Goal: Task Accomplishment & Management: Manage account settings

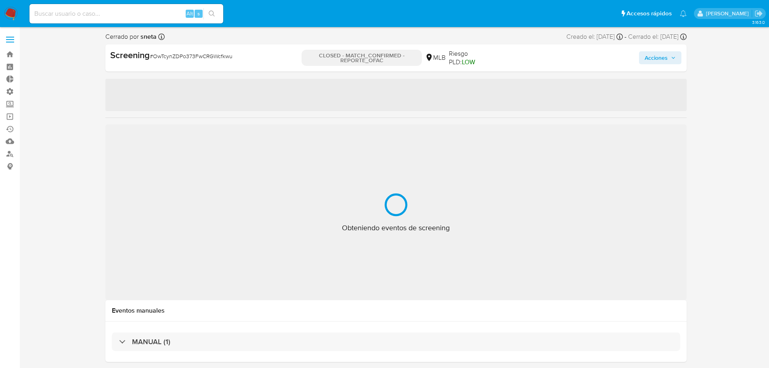
select select "10"
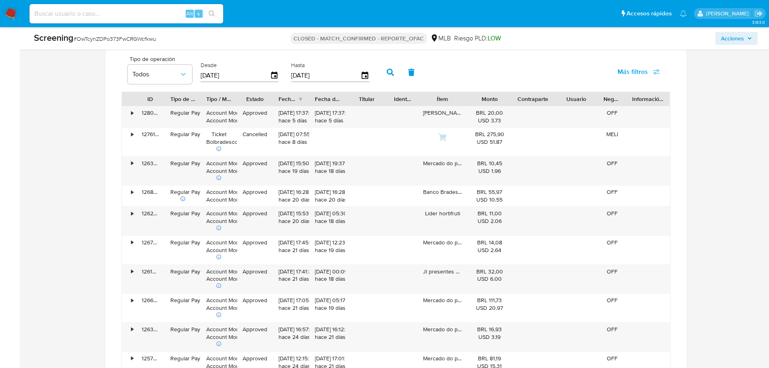
scroll to position [727, 0]
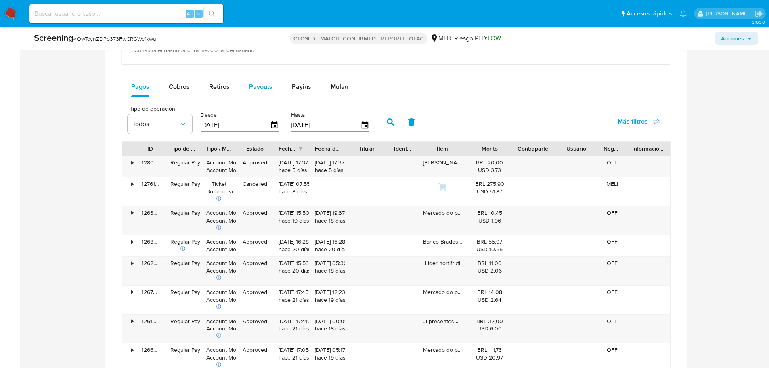
click at [258, 88] on span "Payouts" at bounding box center [260, 86] width 23 height 9
select select "10"
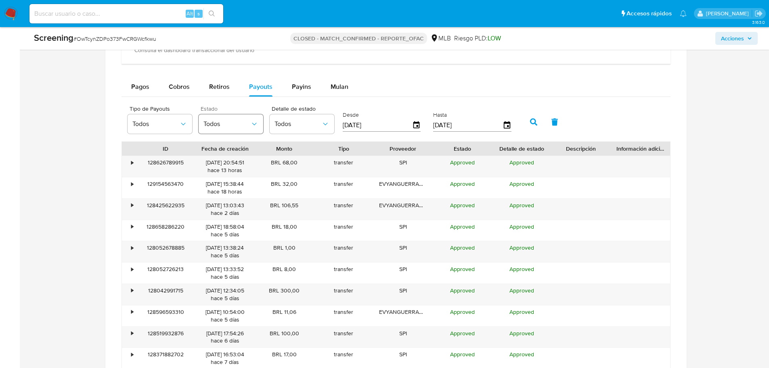
click at [229, 125] on span "Todos" at bounding box center [226, 124] width 47 height 8
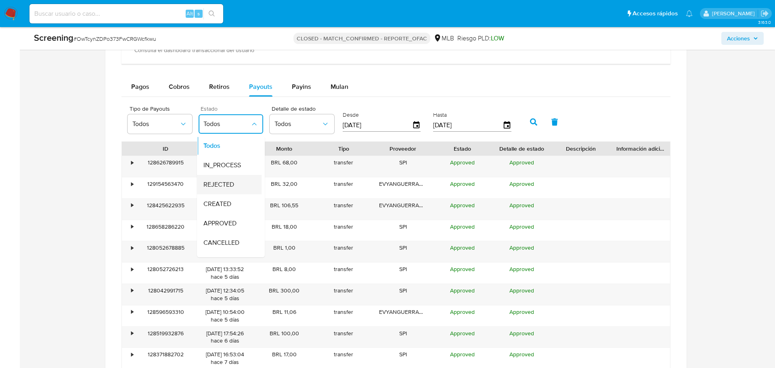
click at [214, 184] on span "REJECTED" at bounding box center [218, 184] width 31 height 8
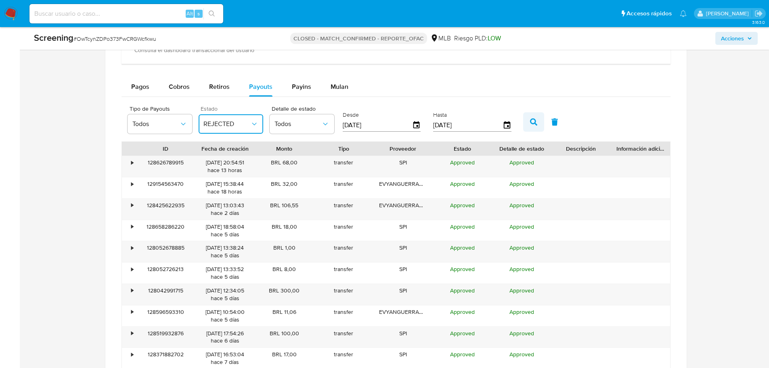
click at [536, 121] on icon "button" at bounding box center [533, 121] width 7 height 7
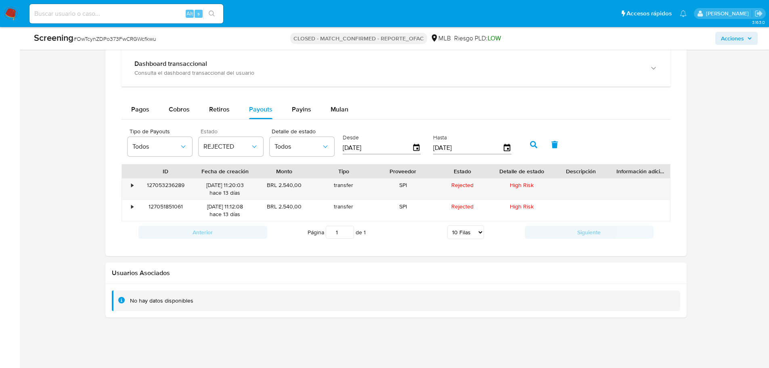
scroll to position [714, 0]
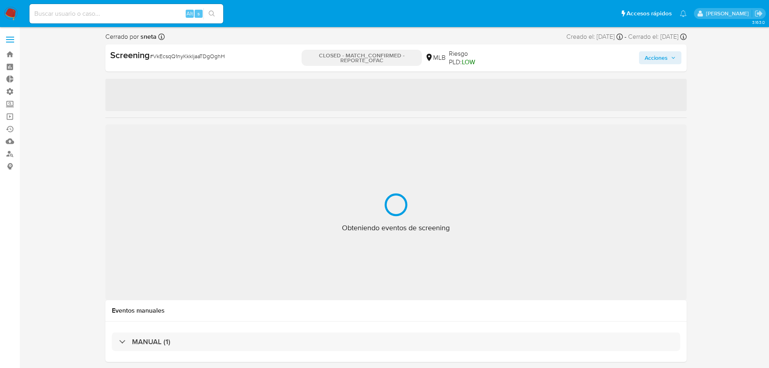
select select "10"
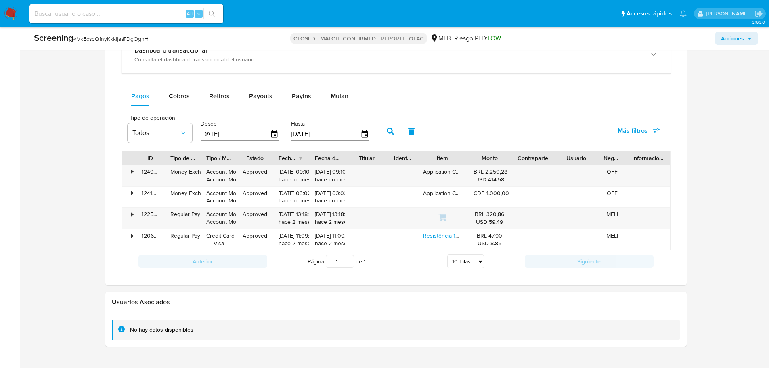
scroll to position [621, 0]
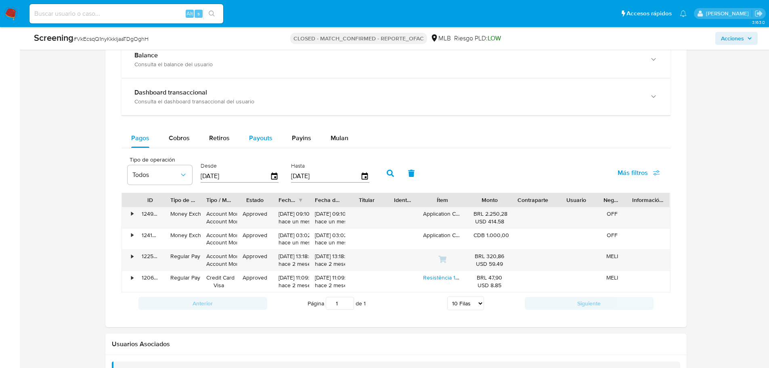
click at [271, 136] on button "Payouts" at bounding box center [260, 137] width 43 height 19
select select "10"
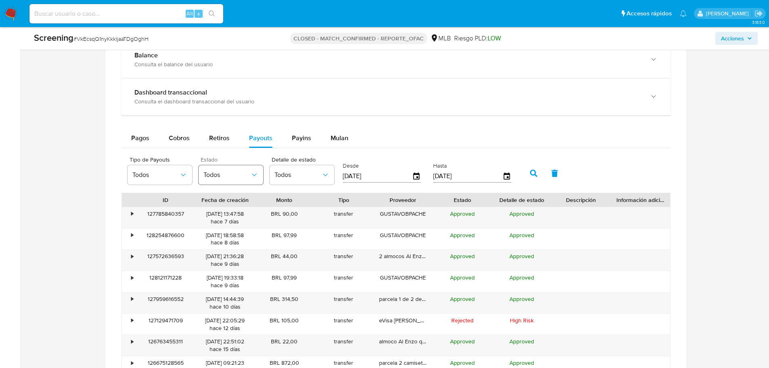
click at [237, 175] on span "Todos" at bounding box center [226, 175] width 47 height 8
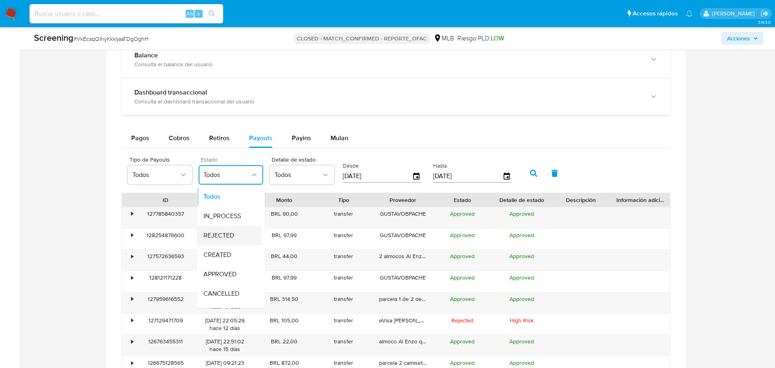
click at [232, 236] on span "REJECTED" at bounding box center [218, 235] width 31 height 8
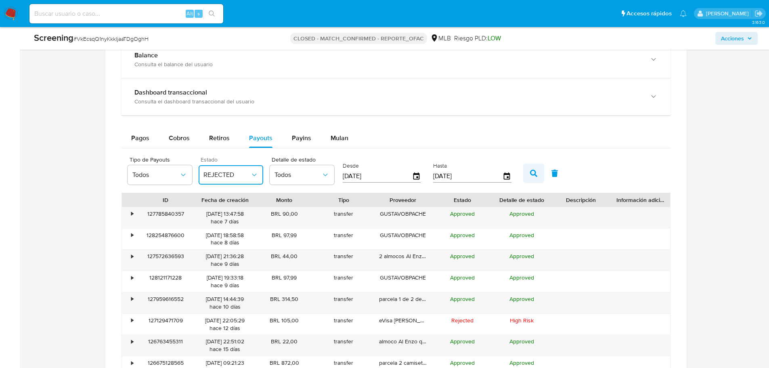
click at [531, 177] on button "button" at bounding box center [533, 173] width 21 height 19
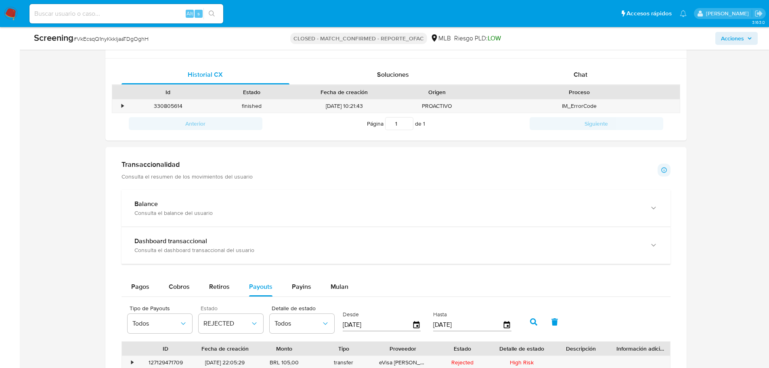
scroll to position [637, 0]
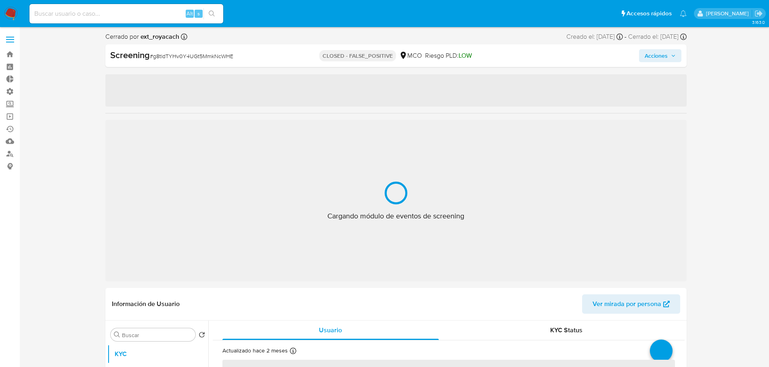
select select "10"
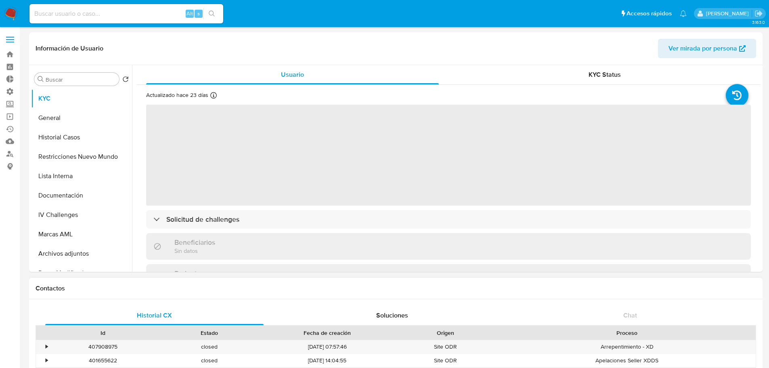
select select "10"
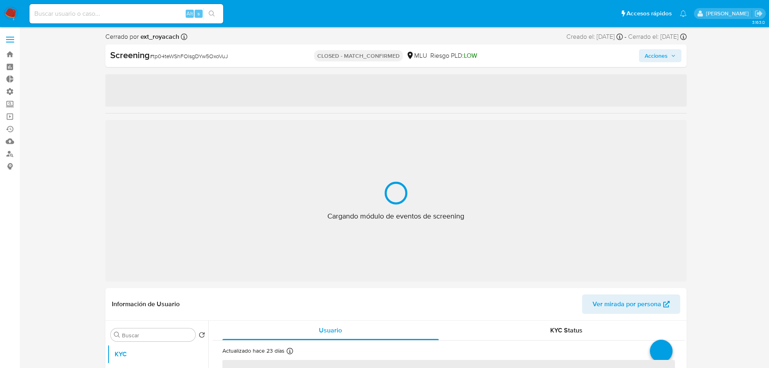
select select "10"
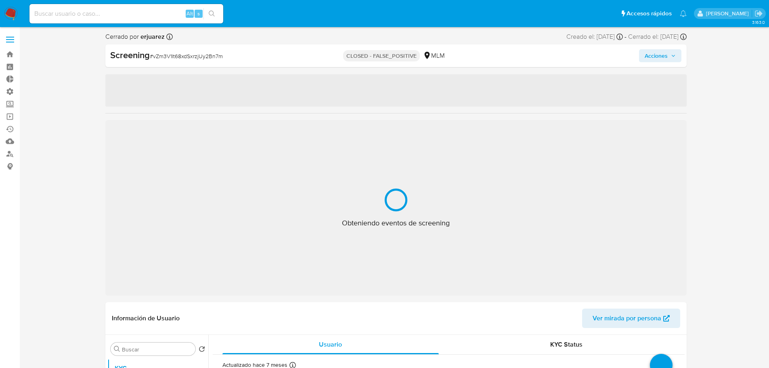
select select "10"
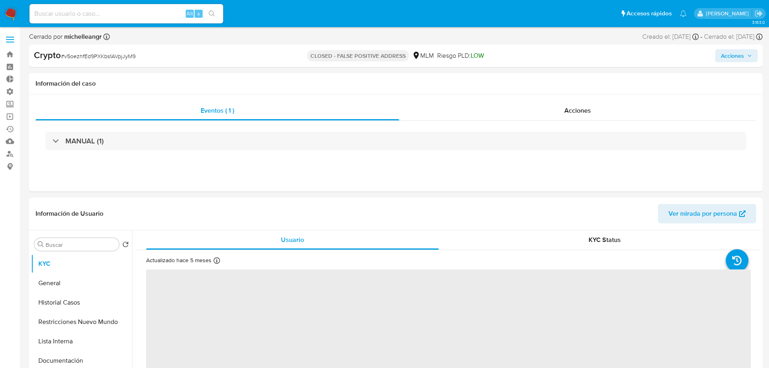
select select "10"
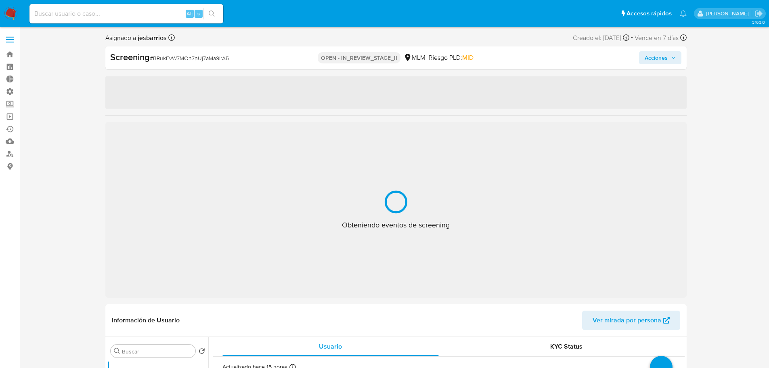
select select "10"
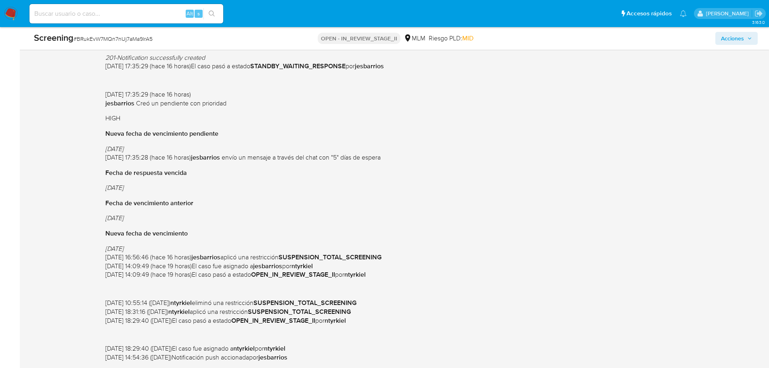
scroll to position [242, 0]
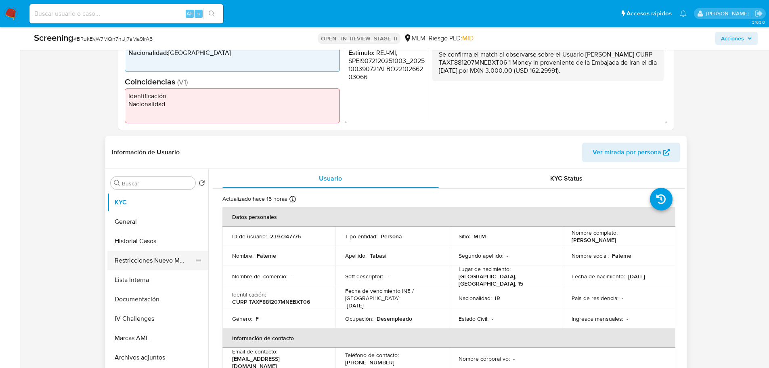
click at [136, 262] on button "Restricciones Nuevo Mundo" at bounding box center [154, 260] width 94 height 19
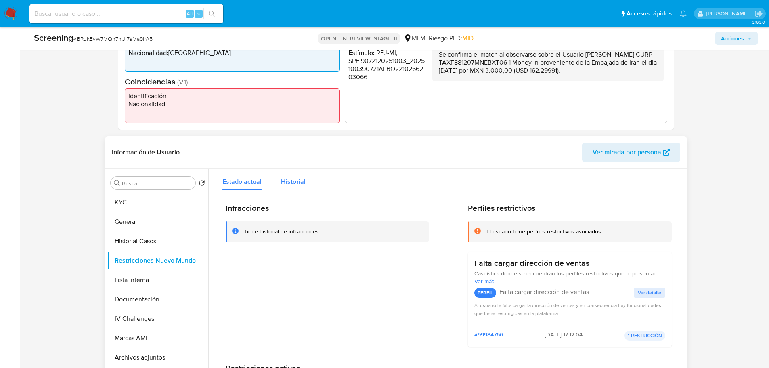
click at [285, 185] on span "Historial" at bounding box center [293, 181] width 25 height 9
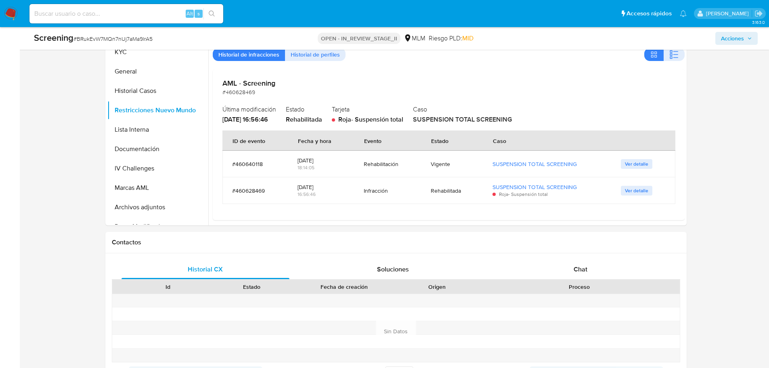
scroll to position [484, 0]
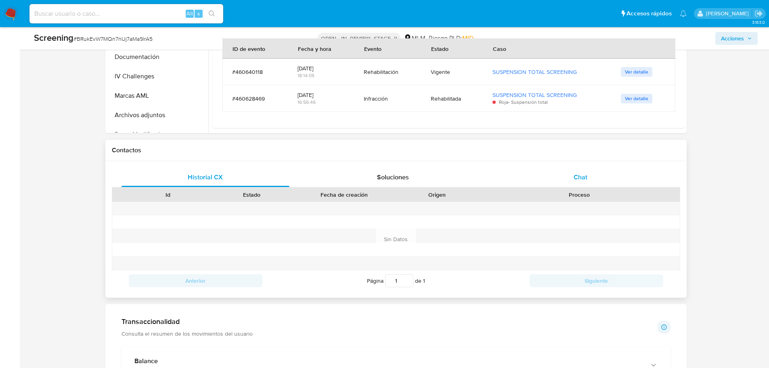
click at [562, 179] on div "Chat" at bounding box center [581, 177] width 168 height 19
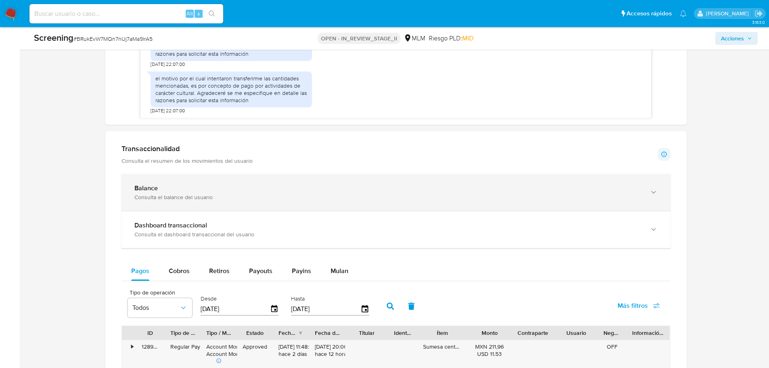
scroll to position [767, 0]
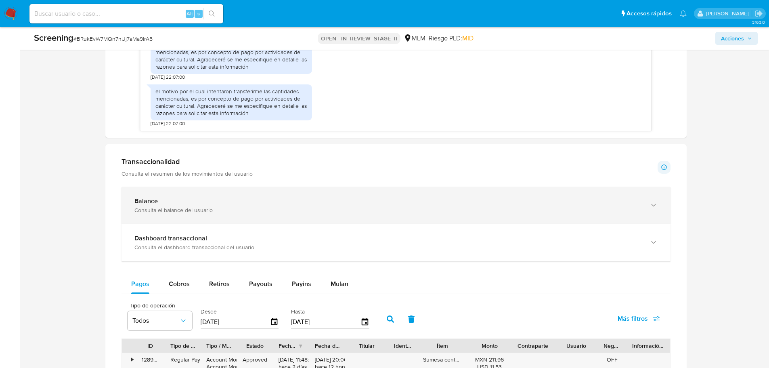
click at [651, 208] on icon "button" at bounding box center [654, 205] width 8 height 8
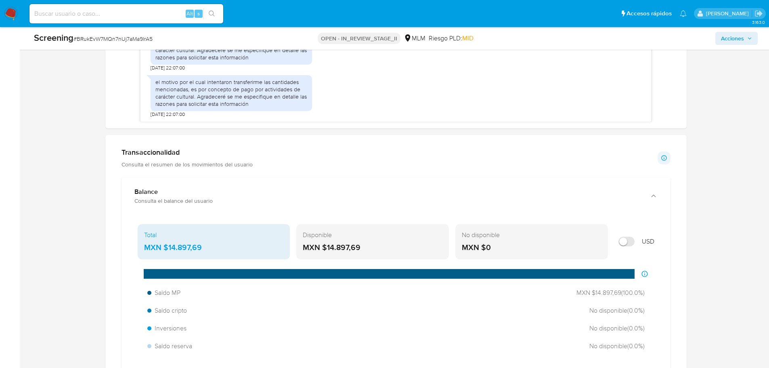
scroll to position [807, 0]
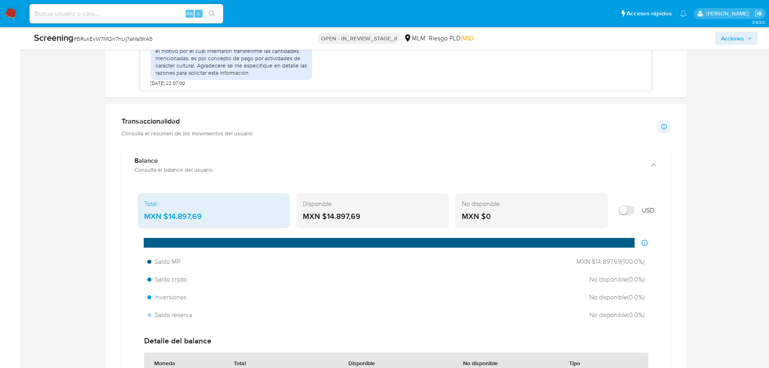
click at [627, 208] on input "Mostrar en USD" at bounding box center [627, 210] width 16 height 10
click at [626, 210] on input "Mostrar en USD" at bounding box center [627, 210] width 16 height 10
checkbox input "false"
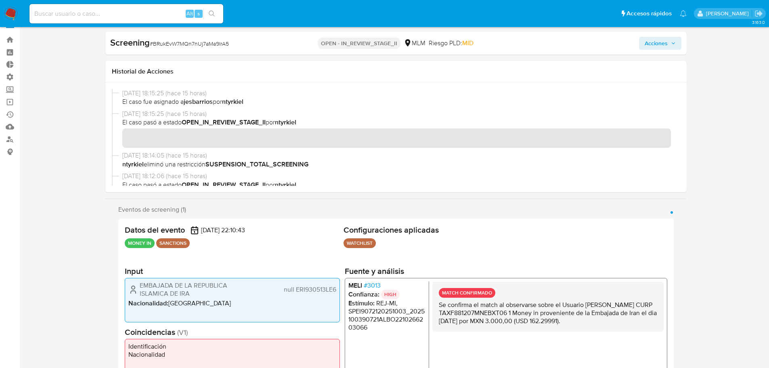
scroll to position [0, 0]
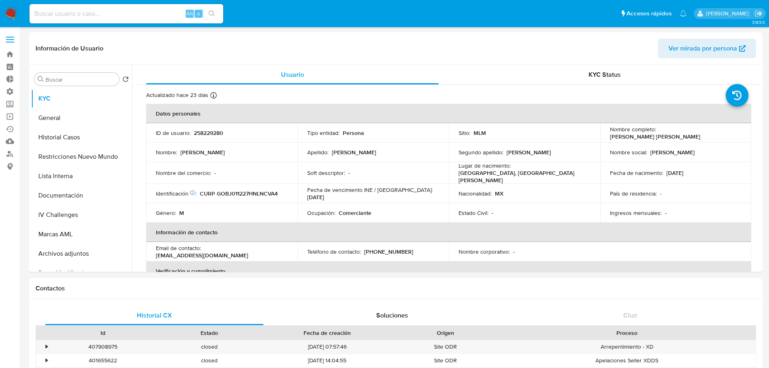
select select "10"
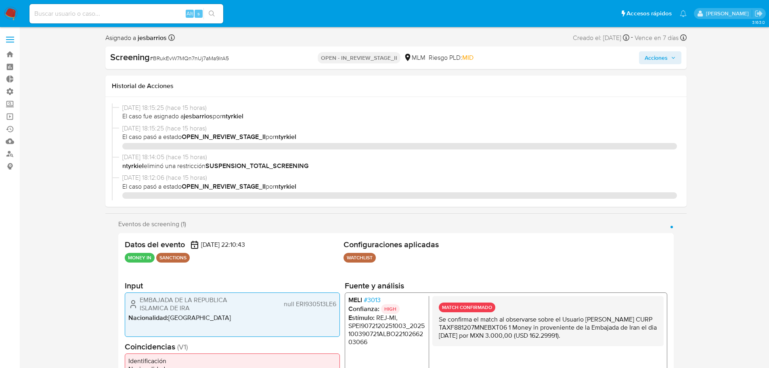
select select "10"
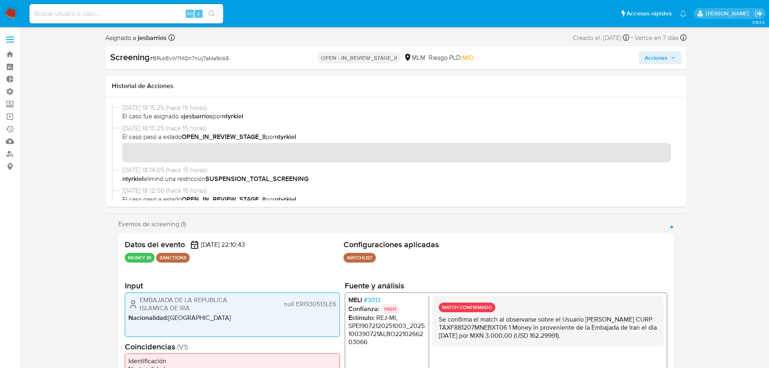
scroll to position [269, 0]
